Goal: Task Accomplishment & Management: Use online tool/utility

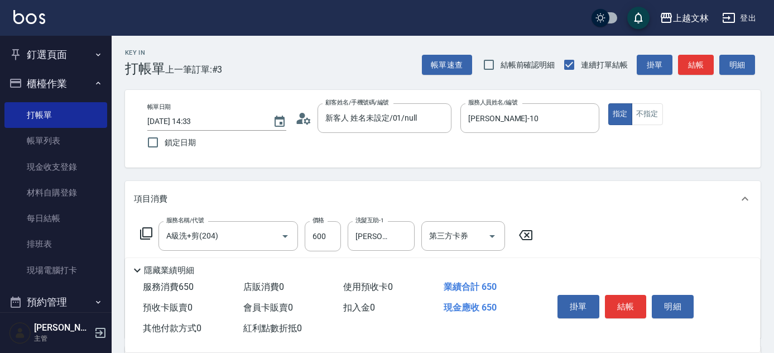
scroll to position [67, 0]
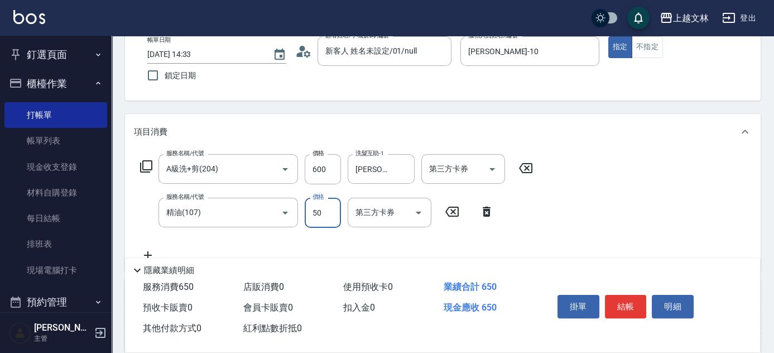
click at [491, 213] on icon at bounding box center [487, 211] width 28 height 13
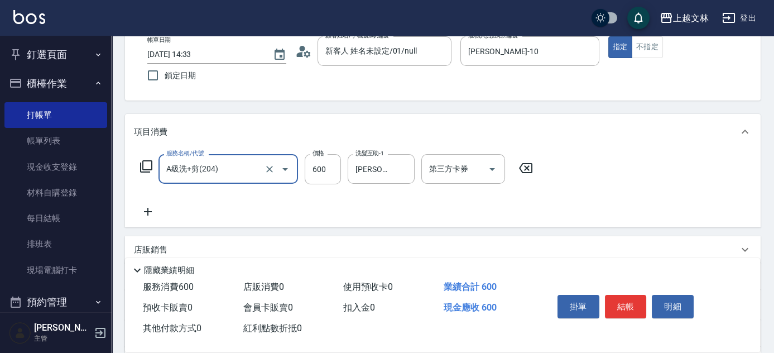
click at [149, 210] on icon at bounding box center [148, 211] width 28 height 13
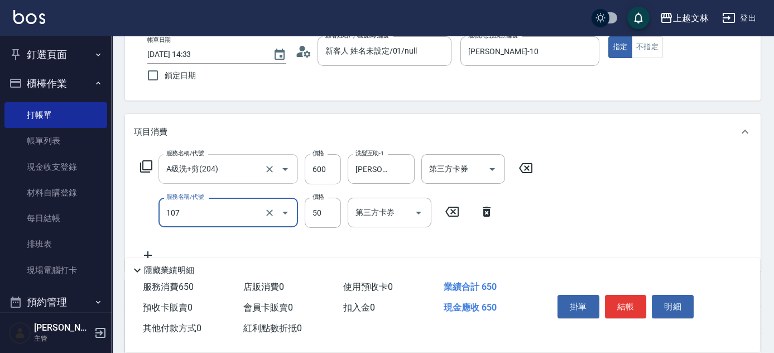
type input "精油(107)"
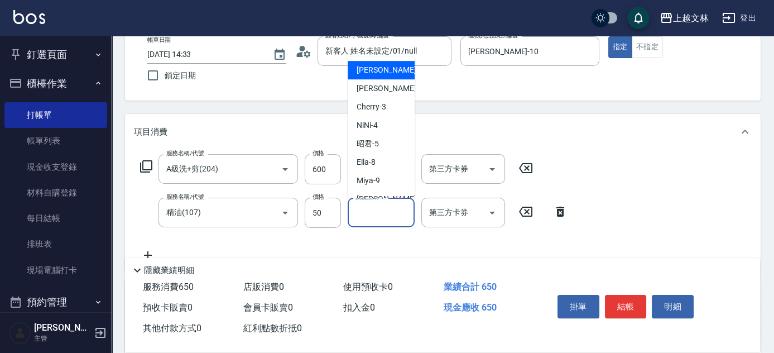
drag, startPoint x: 375, startPoint y: 210, endPoint x: 366, endPoint y: 212, distance: 9.2
click at [373, 209] on div "洗髮互助-1 洗髮互助-1" at bounding box center [381, 213] width 67 height 30
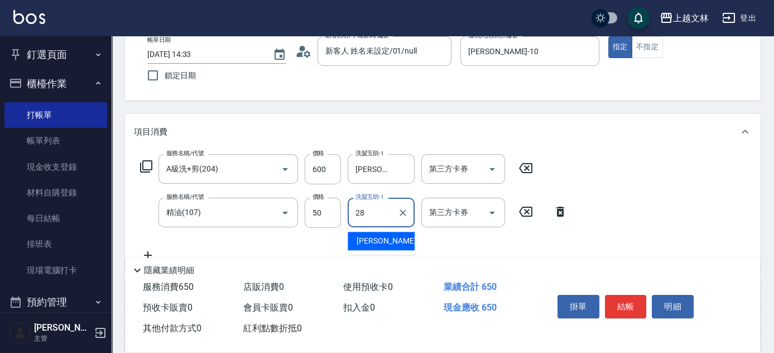
type input "[PERSON_NAME]-28"
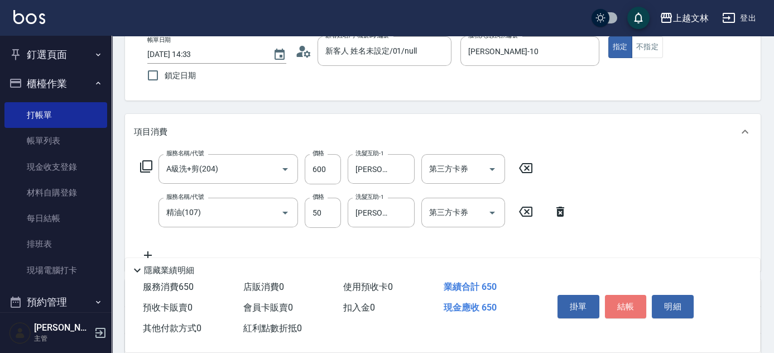
click at [628, 305] on button "結帳" at bounding box center [626, 306] width 42 height 23
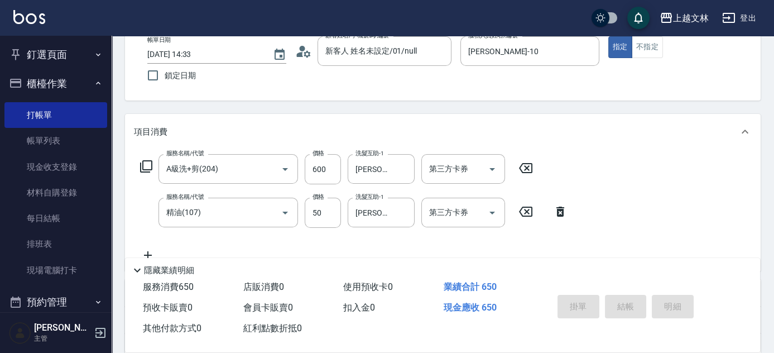
type input "[DATE] 15:19"
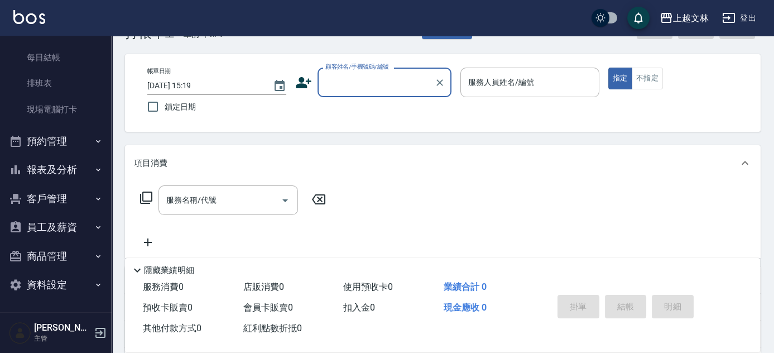
scroll to position [50, 0]
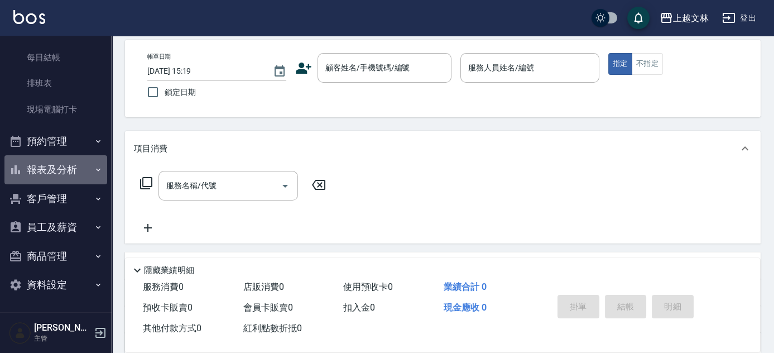
click at [61, 173] on button "報表及分析" at bounding box center [55, 169] width 103 height 29
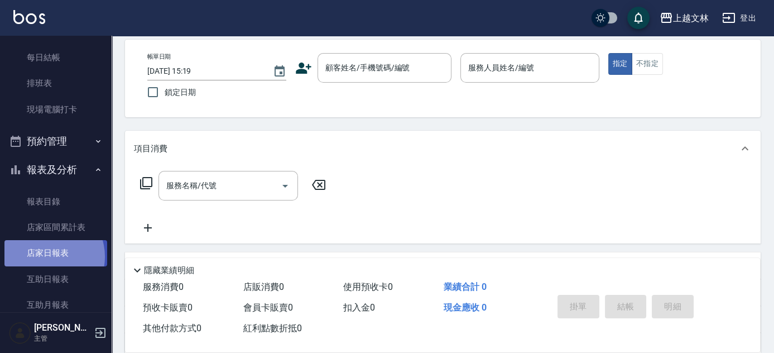
click at [47, 256] on link "店家日報表" at bounding box center [55, 253] width 103 height 26
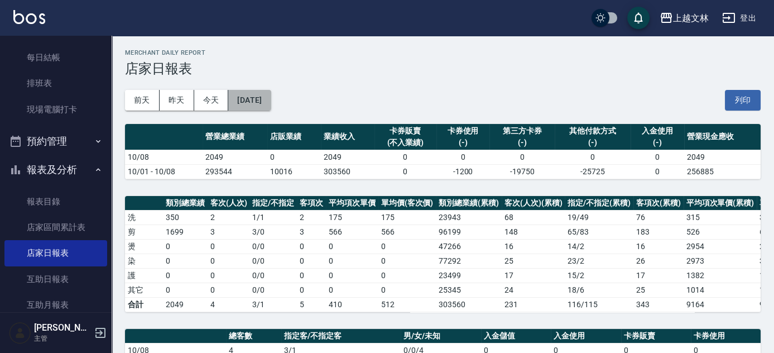
click at [263, 102] on button "[DATE]" at bounding box center [249, 100] width 42 height 21
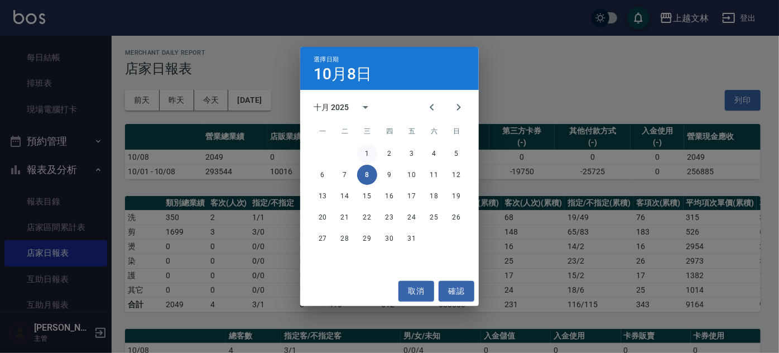
click at [367, 153] on button "1" at bounding box center [367, 153] width 20 height 20
